Goal: Information Seeking & Learning: Learn about a topic

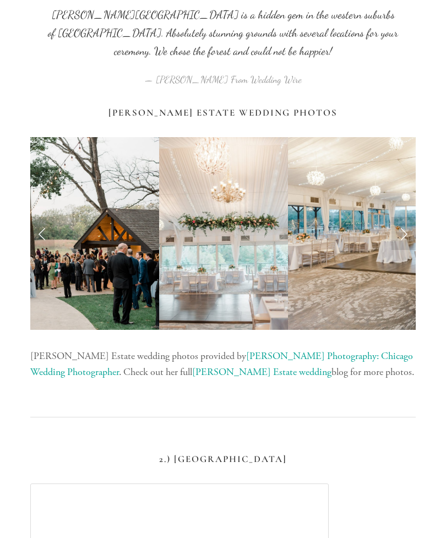
scroll to position [1080, 0]
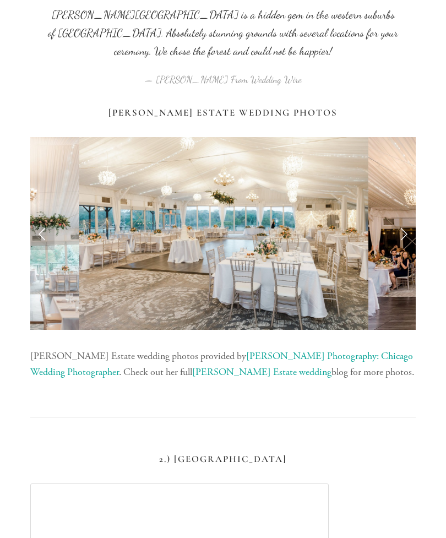
click at [295, 211] on img at bounding box center [223, 233] width 289 height 193
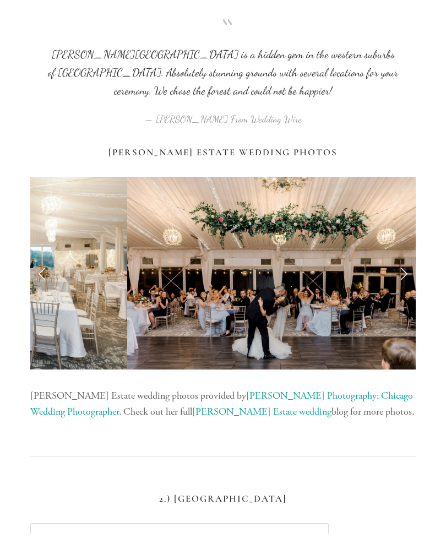
scroll to position [1062, 0]
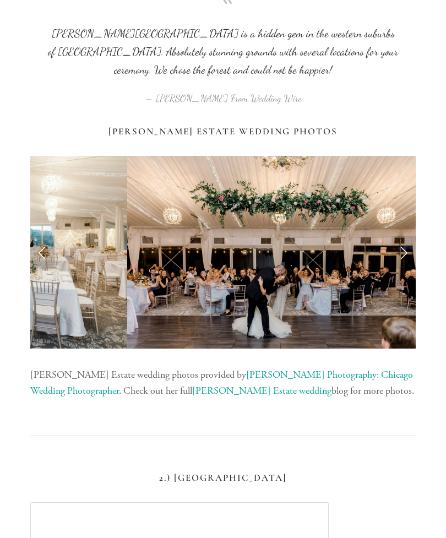
click at [414, 236] on link "Next Slide" at bounding box center [403, 252] width 24 height 33
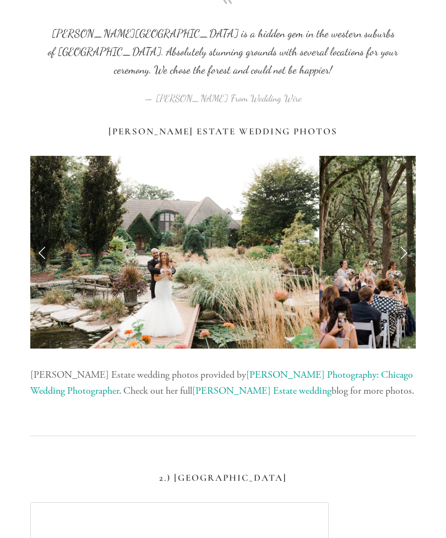
click at [410, 236] on link "Next Slide" at bounding box center [403, 252] width 24 height 33
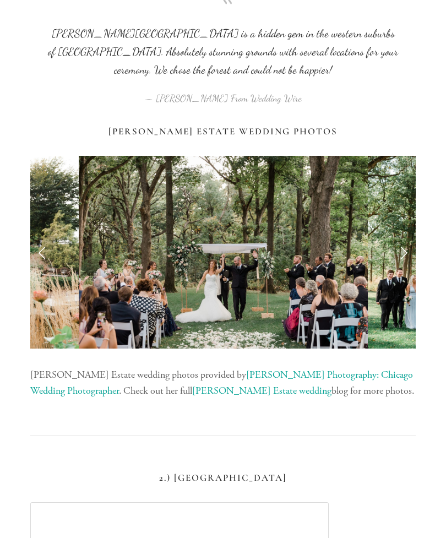
click at [411, 236] on link "Next Slide" at bounding box center [403, 252] width 24 height 33
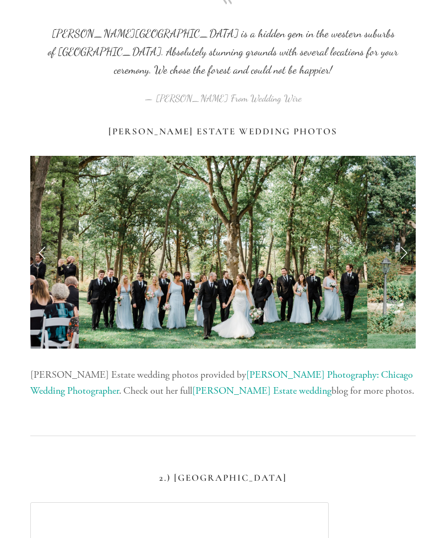
click at [412, 236] on link "Next Slide" at bounding box center [403, 252] width 24 height 33
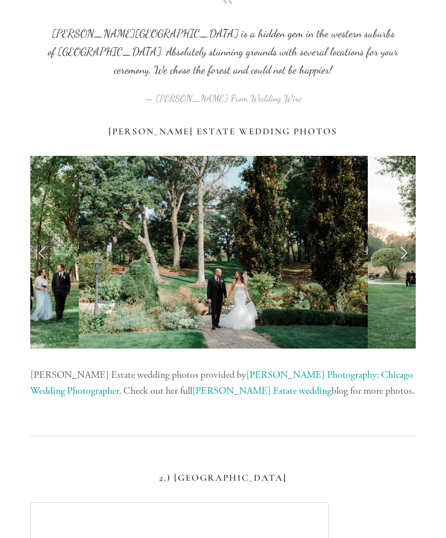
click at [413, 236] on link "Next Slide" at bounding box center [403, 252] width 24 height 33
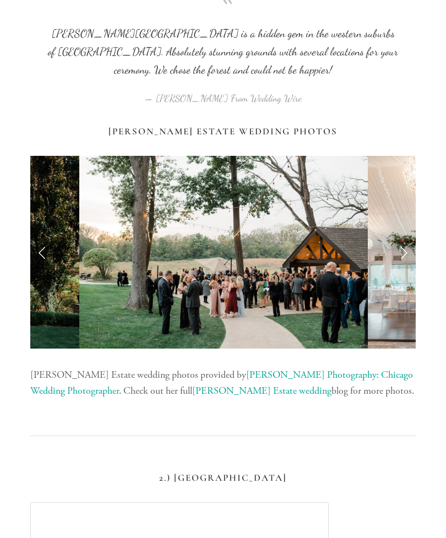
click at [411, 236] on link "Next Slide" at bounding box center [403, 252] width 24 height 33
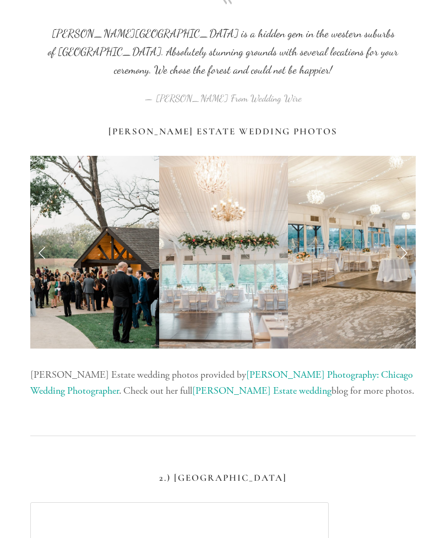
click at [413, 236] on link "Next Slide" at bounding box center [403, 252] width 24 height 33
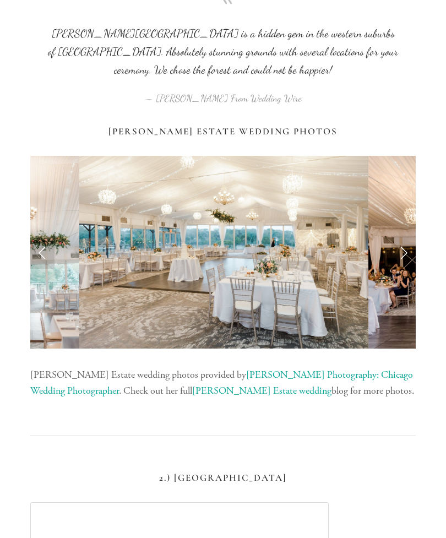
click at [412, 236] on link "Next Slide" at bounding box center [403, 252] width 24 height 33
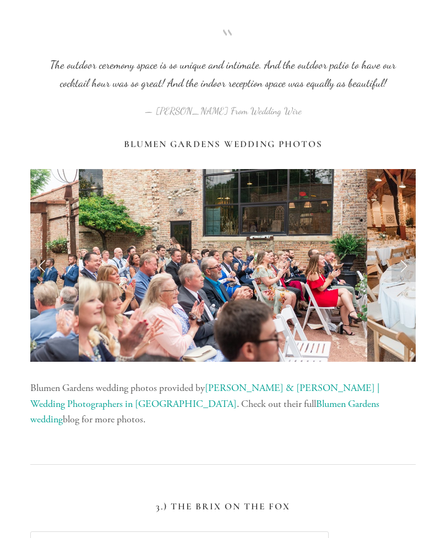
click at [408, 249] on link "Next Slide" at bounding box center [403, 265] width 24 height 33
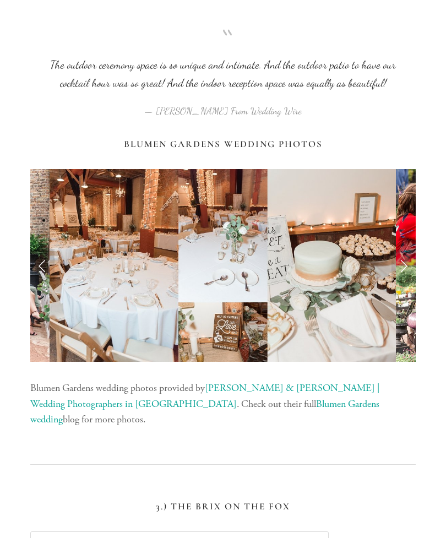
click at [406, 249] on link "Next Slide" at bounding box center [403, 265] width 24 height 33
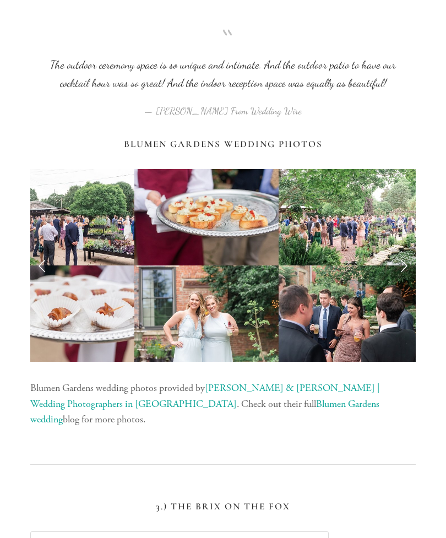
click at [407, 249] on link "Next Slide" at bounding box center [403, 265] width 24 height 33
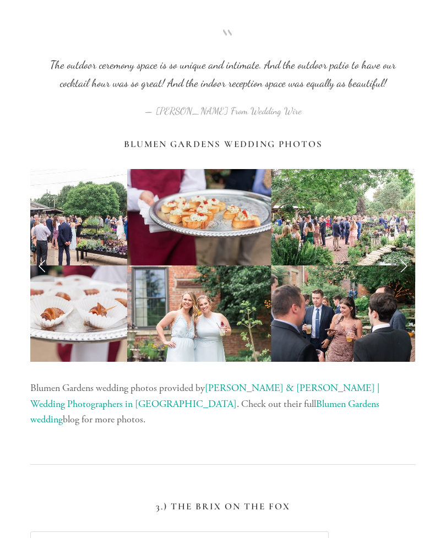
click at [408, 249] on link "Next Slide" at bounding box center [403, 265] width 24 height 33
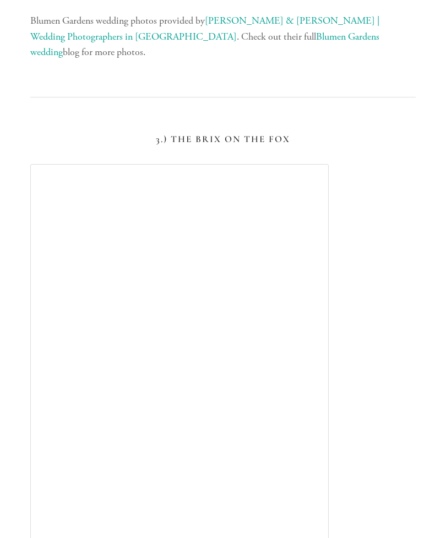
scroll to position [2542, 0]
click at [329, 280] on div at bounding box center [222, 407] width 385 height 487
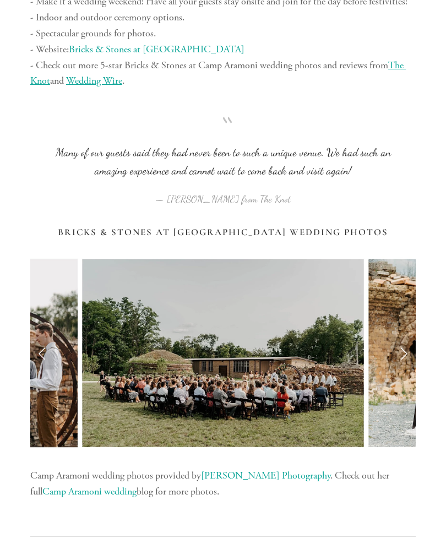
scroll to position [4188, 0]
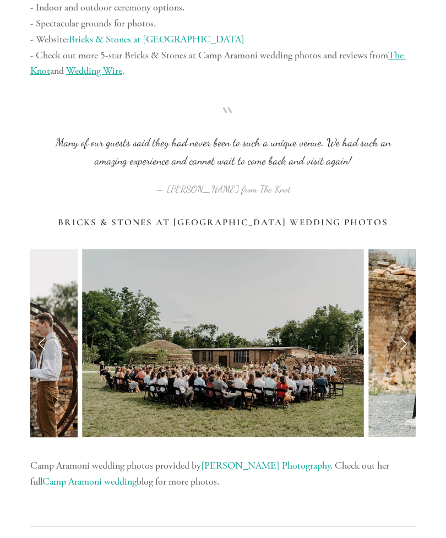
click at [407, 327] on link "Next Slide" at bounding box center [403, 343] width 24 height 33
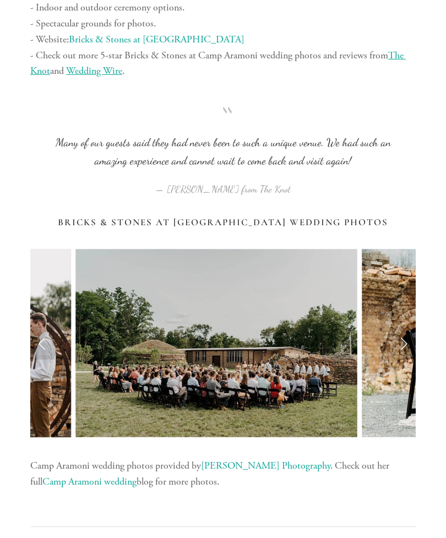
scroll to position [4188, 0]
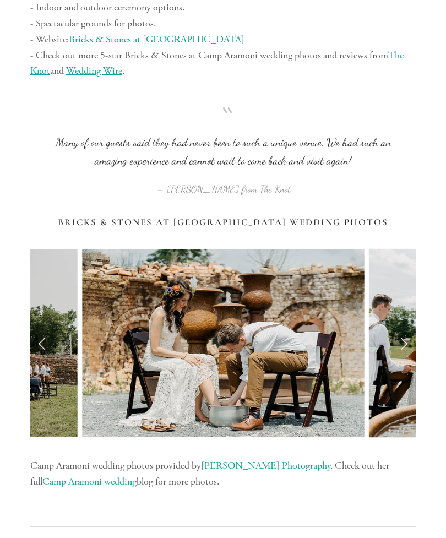
click at [403, 326] on link "Next Slide" at bounding box center [403, 342] width 24 height 33
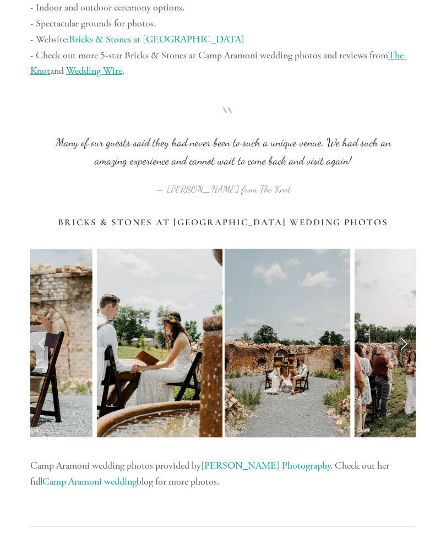
click at [403, 326] on link "Next Slide" at bounding box center [403, 342] width 24 height 33
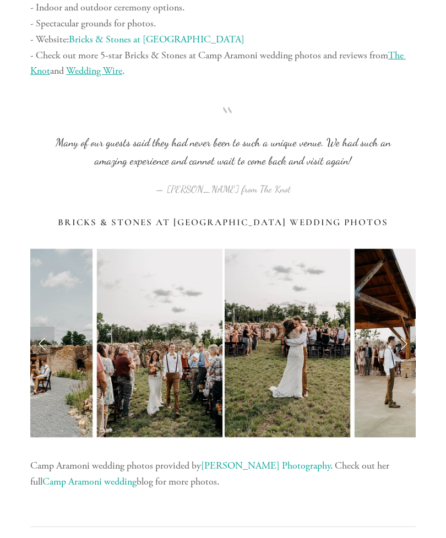
click at [407, 326] on link "Next Slide" at bounding box center [403, 342] width 24 height 33
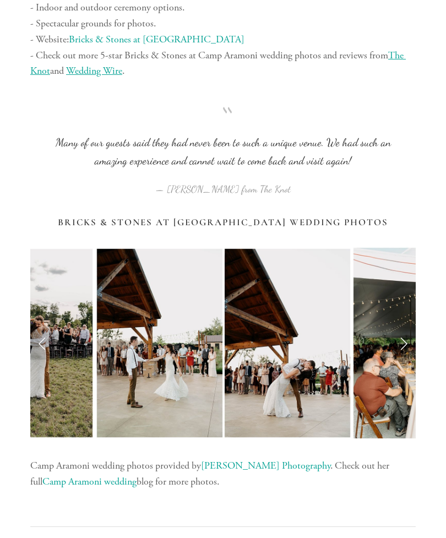
click at [407, 326] on link "Next Slide" at bounding box center [403, 342] width 24 height 33
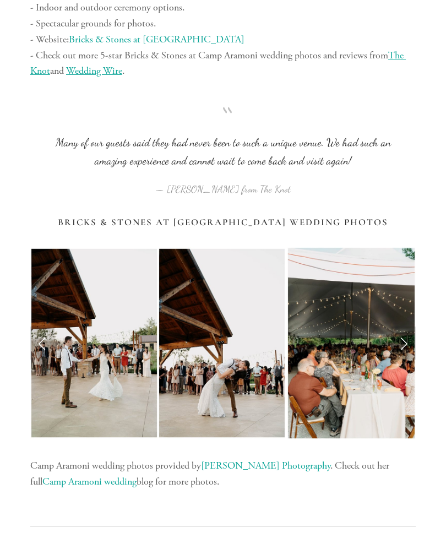
click at [407, 326] on link "Next Slide" at bounding box center [403, 342] width 24 height 33
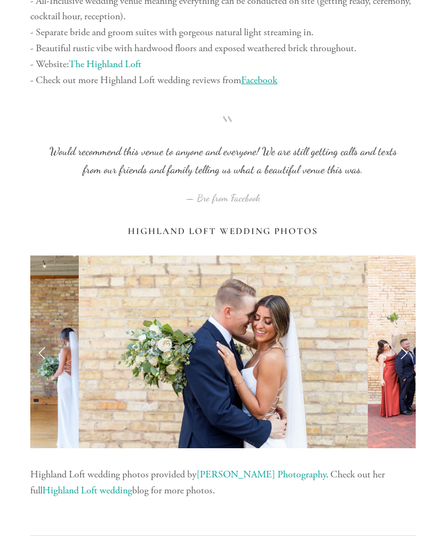
scroll to position [5173, 0]
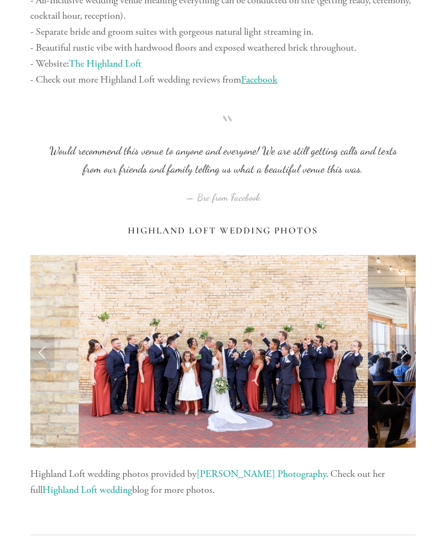
click at [409, 335] on link "Next Slide" at bounding box center [403, 351] width 24 height 33
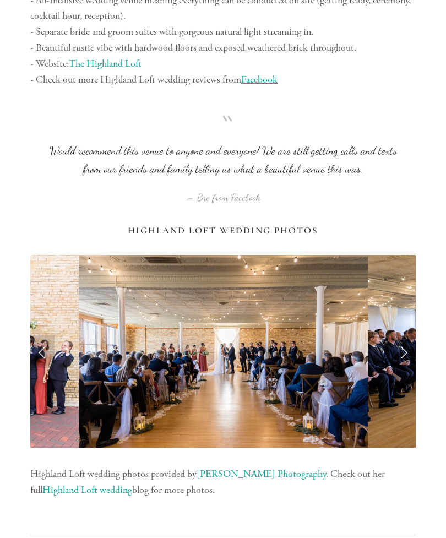
click at [407, 335] on link "Next Slide" at bounding box center [403, 351] width 24 height 33
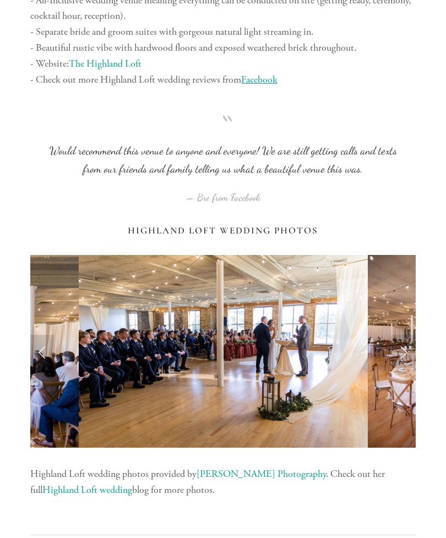
click at [406, 335] on link "Next Slide" at bounding box center [403, 351] width 24 height 33
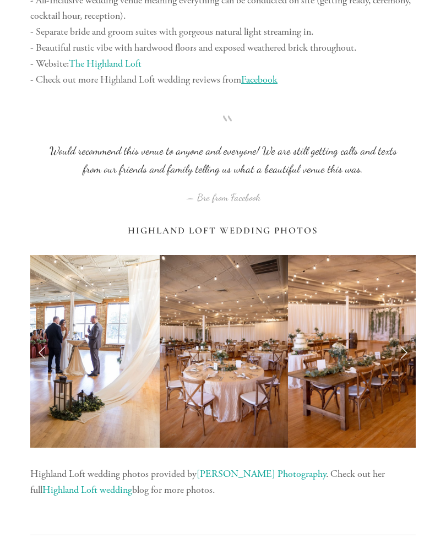
click at [404, 335] on link "Next Slide" at bounding box center [403, 351] width 24 height 33
click at [405, 335] on link "Next Slide" at bounding box center [403, 351] width 24 height 33
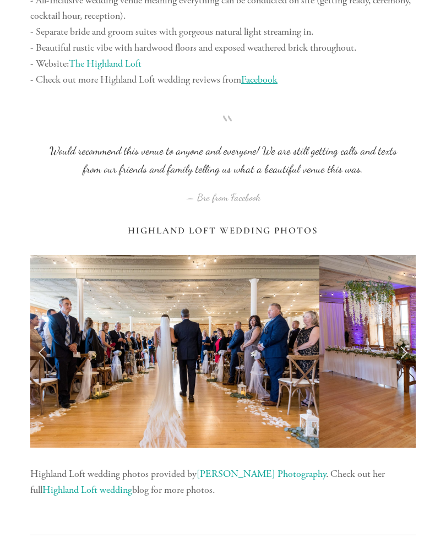
click at [413, 335] on link "Next Slide" at bounding box center [403, 351] width 24 height 33
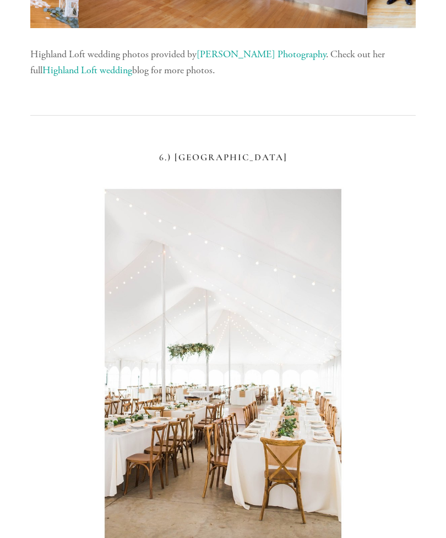
scroll to position [5593, 0]
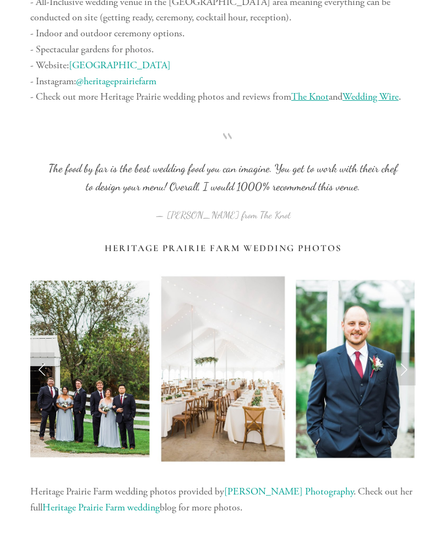
click at [403, 353] on link "Next Slide" at bounding box center [403, 369] width 24 height 33
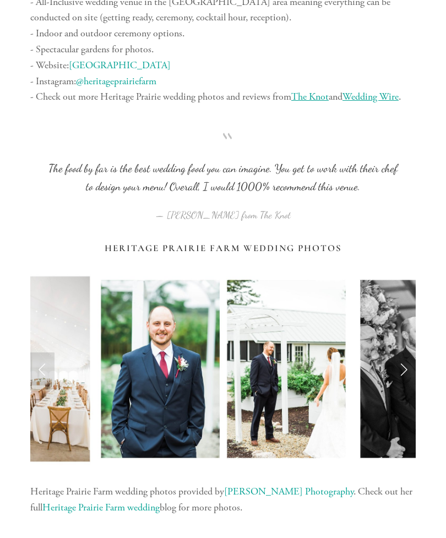
click at [403, 352] on link "Next Slide" at bounding box center [403, 368] width 24 height 33
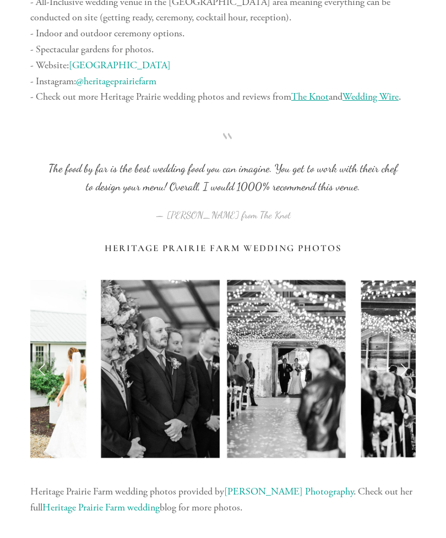
click at [401, 352] on link "Next Slide" at bounding box center [403, 368] width 24 height 33
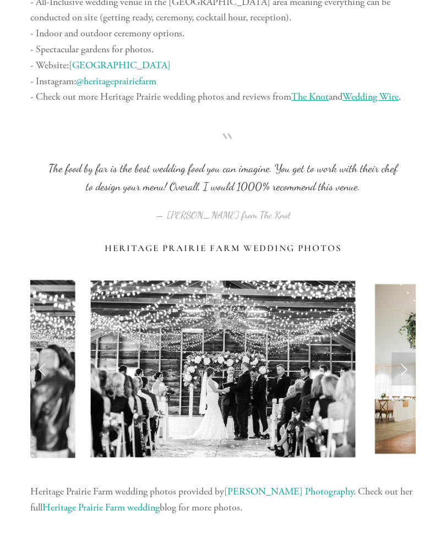
click at [400, 352] on link "Next Slide" at bounding box center [403, 368] width 24 height 33
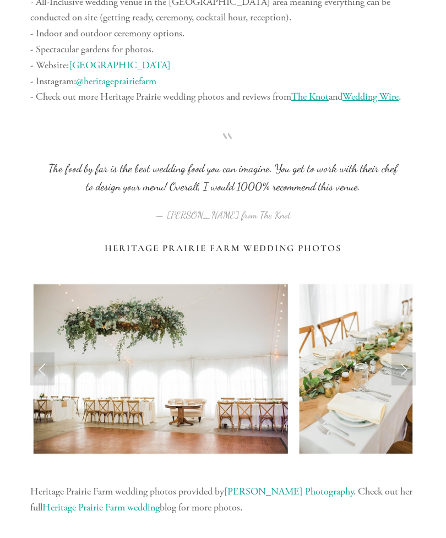
click at [400, 352] on link "Next Slide" at bounding box center [403, 368] width 24 height 33
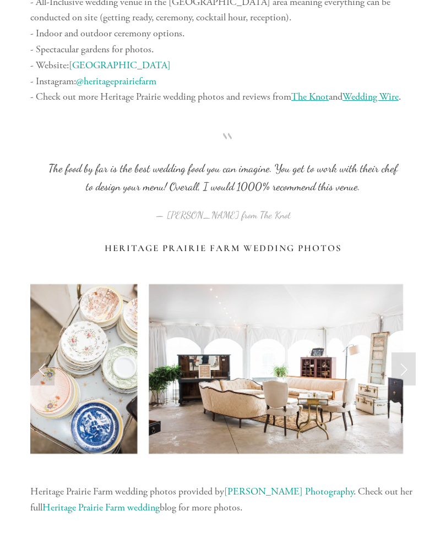
click at [402, 352] on link "Next Slide" at bounding box center [403, 368] width 24 height 33
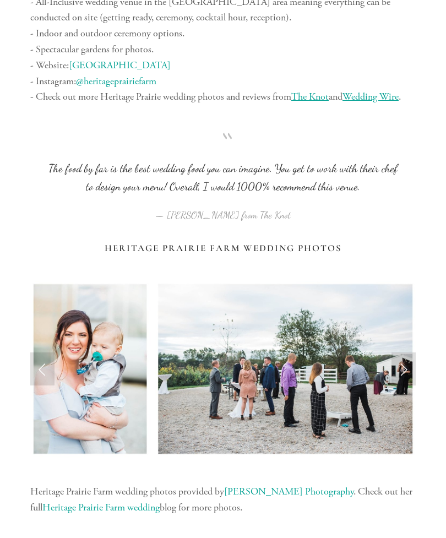
click at [400, 352] on link "Next Slide" at bounding box center [403, 368] width 24 height 33
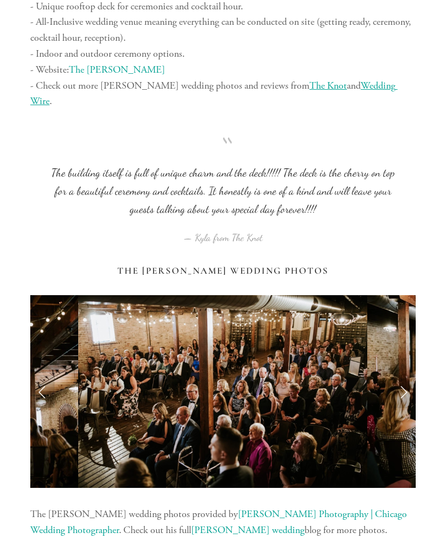
scroll to position [7206, 0]
click at [410, 375] on link "Next Slide" at bounding box center [403, 391] width 24 height 33
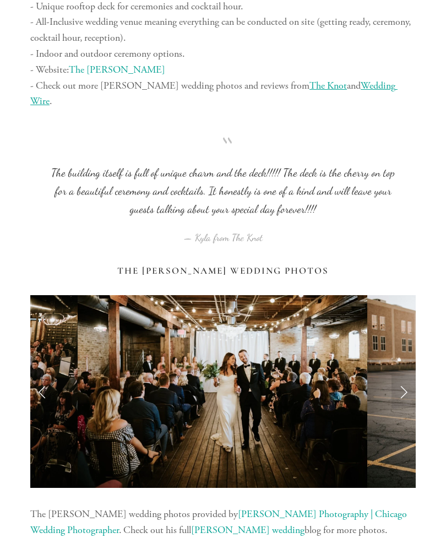
click at [408, 375] on link "Next Slide" at bounding box center [403, 391] width 24 height 33
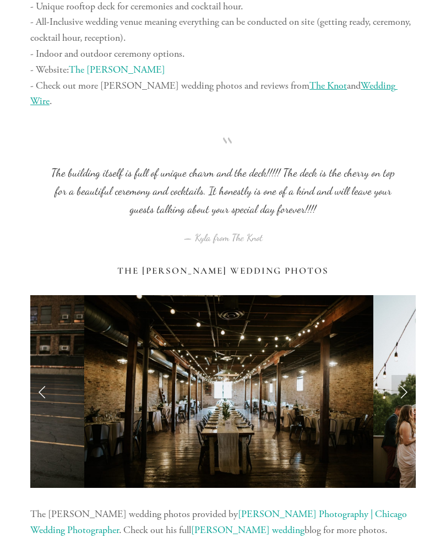
click at [406, 375] on link "Next Slide" at bounding box center [403, 391] width 24 height 33
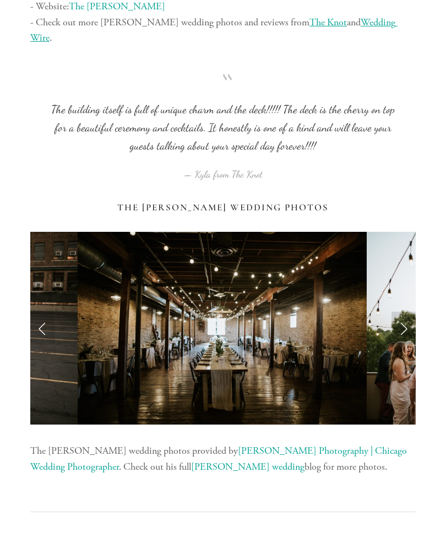
click at [406, 312] on link "Next Slide" at bounding box center [403, 328] width 24 height 33
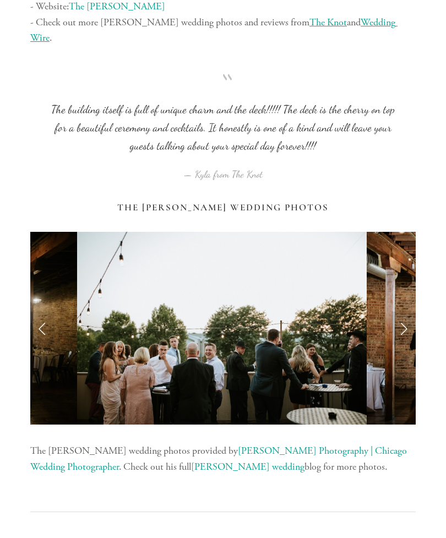
click at [407, 312] on link "Next Slide" at bounding box center [403, 328] width 24 height 33
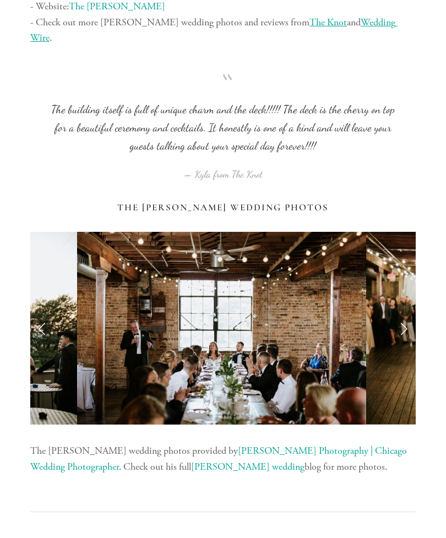
click at [407, 312] on link "Next Slide" at bounding box center [403, 328] width 24 height 33
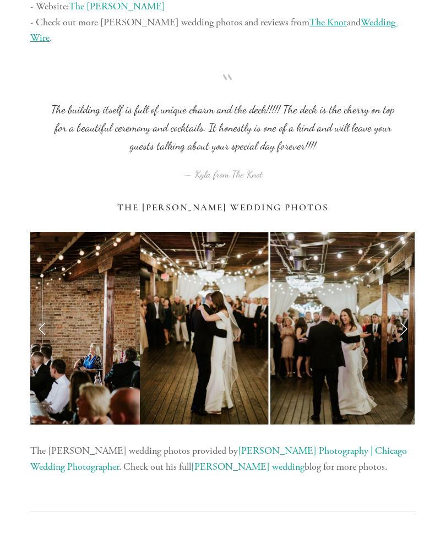
click at [404, 312] on link "Next Slide" at bounding box center [403, 328] width 24 height 33
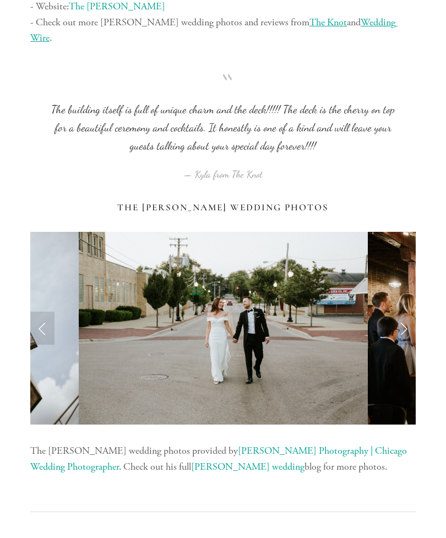
click at [407, 312] on link "Next Slide" at bounding box center [403, 328] width 24 height 33
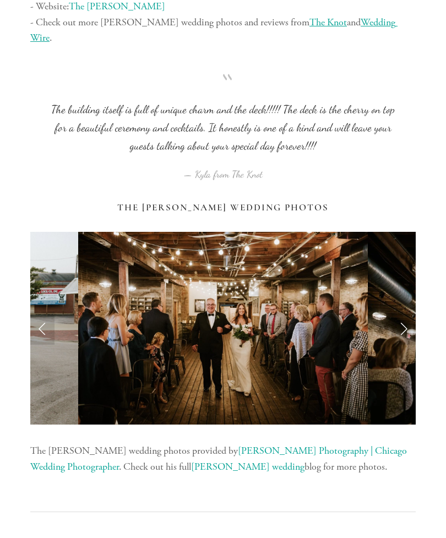
click at [406, 312] on link "Next Slide" at bounding box center [403, 328] width 24 height 33
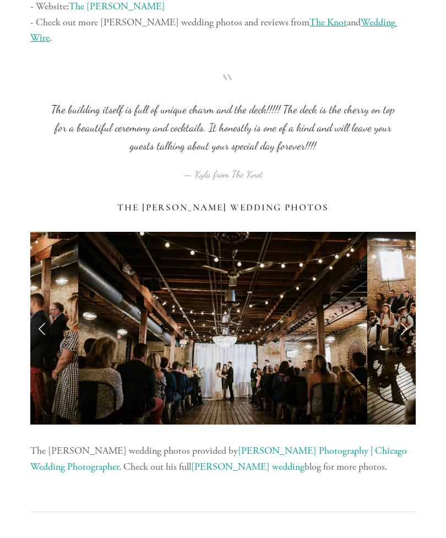
click at [406, 312] on link "Next Slide" at bounding box center [403, 328] width 24 height 33
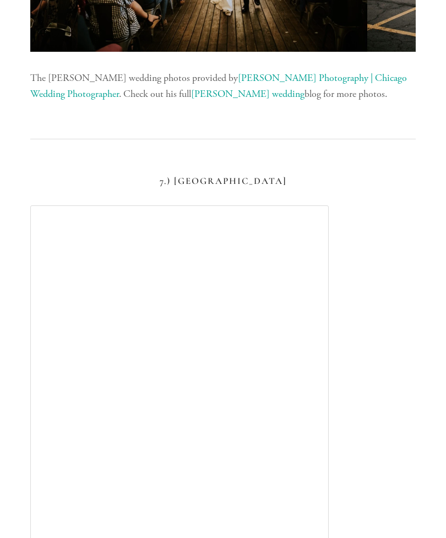
scroll to position [7642, 0]
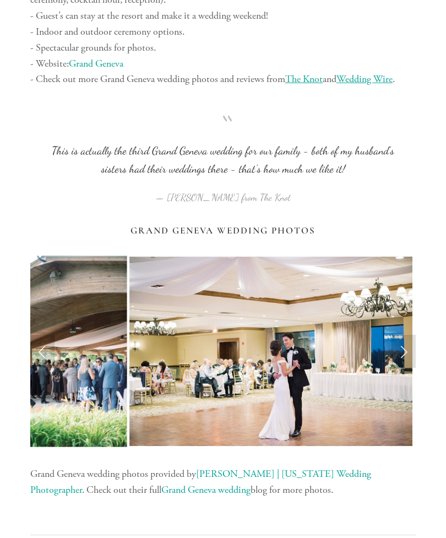
click at [410, 335] on link "Next Slide" at bounding box center [403, 351] width 24 height 33
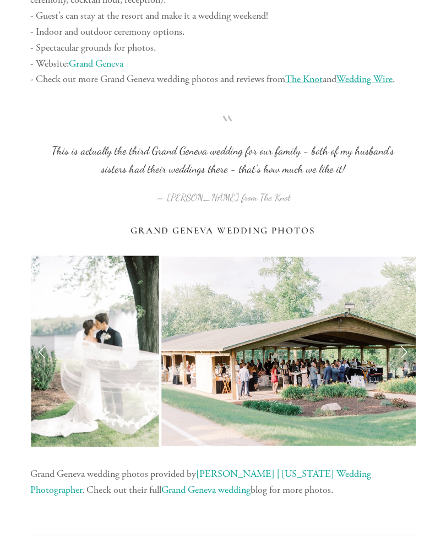
click at [407, 335] on link "Next Slide" at bounding box center [403, 351] width 24 height 33
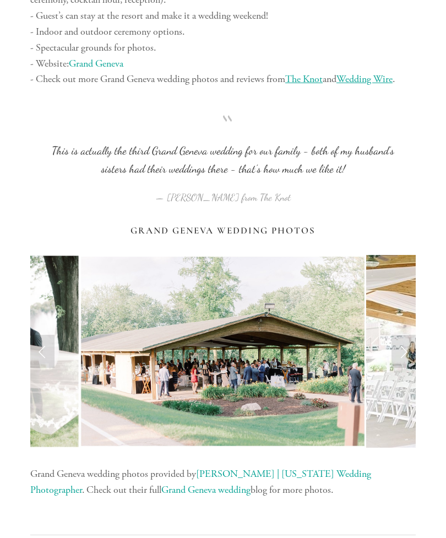
click at [408, 335] on link "Next Slide" at bounding box center [403, 351] width 24 height 33
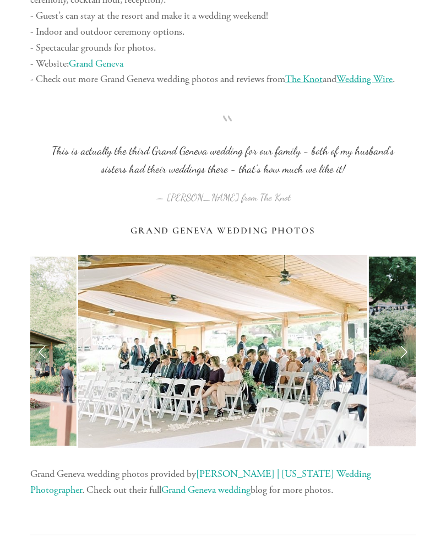
click at [409, 335] on link "Next Slide" at bounding box center [403, 351] width 24 height 33
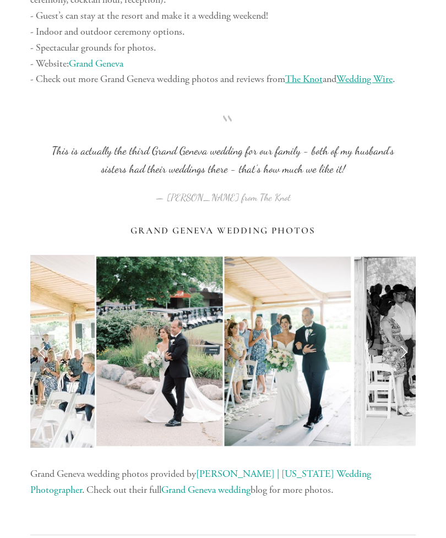
click at [408, 335] on link "Next Slide" at bounding box center [403, 351] width 24 height 33
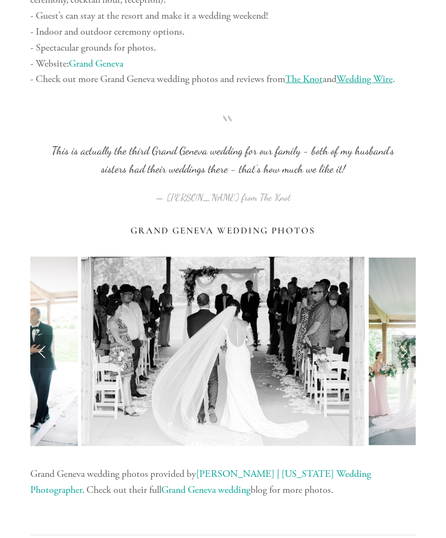
click at [407, 335] on link "Next Slide" at bounding box center [403, 351] width 24 height 33
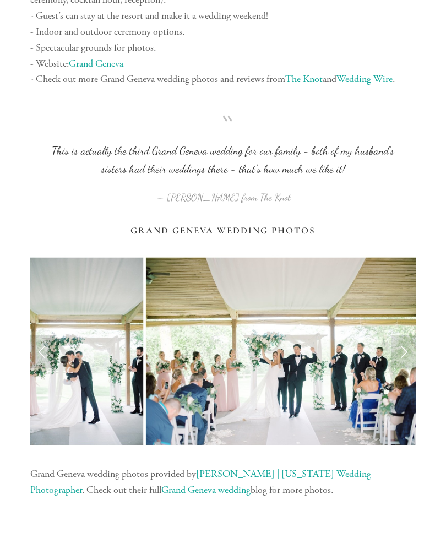
click at [407, 335] on link "Next Slide" at bounding box center [403, 351] width 24 height 33
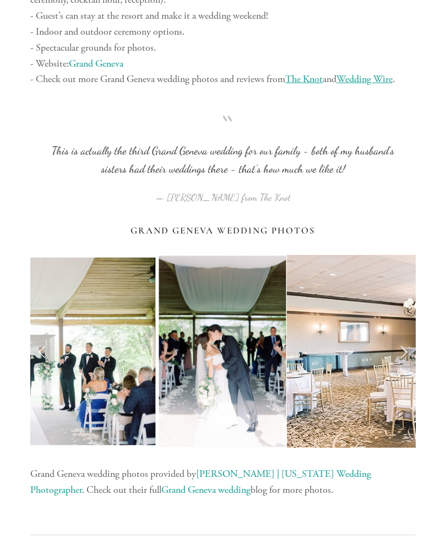
click at [410, 335] on link "Next Slide" at bounding box center [403, 351] width 24 height 33
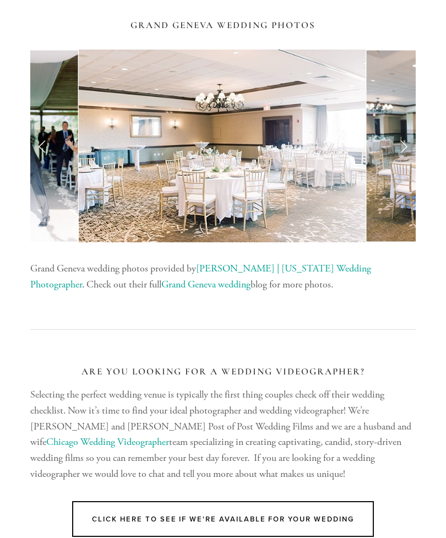
scroll to position [8659, 0]
